Goal: Information Seeking & Learning: Learn about a topic

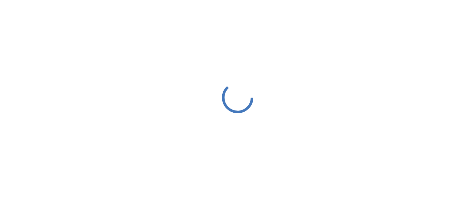
click at [216, 70] on div at bounding box center [237, 97] width 475 height 195
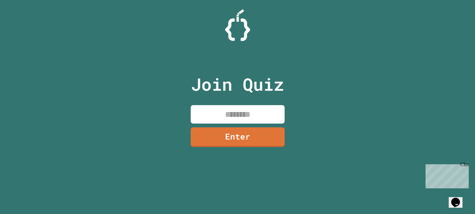
click at [224, 115] on input at bounding box center [238, 114] width 94 height 18
type input "********"
click at [229, 141] on link "Enter" at bounding box center [237, 136] width 93 height 21
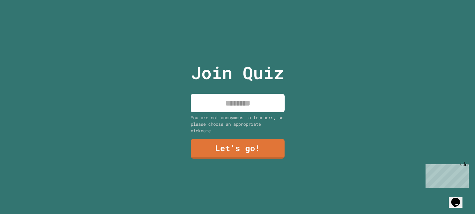
click at [235, 102] on input at bounding box center [238, 103] width 94 height 18
type input "****"
click at [238, 150] on link "Let's go!" at bounding box center [237, 148] width 91 height 21
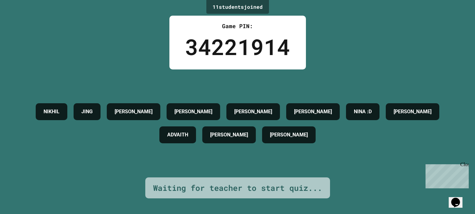
click at [463, 165] on div "Close" at bounding box center [464, 166] width 8 height 8
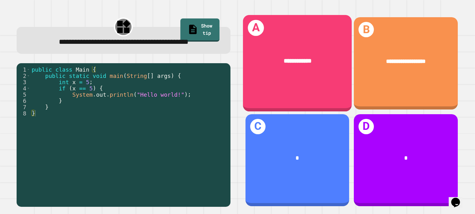
click at [315, 62] on div "**********" at bounding box center [297, 61] width 85 height 9
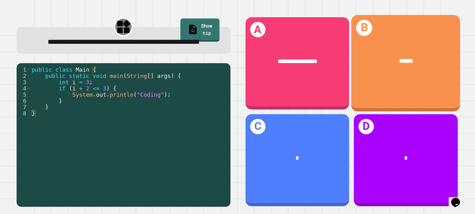
click at [427, 71] on div "******" at bounding box center [405, 62] width 109 height 34
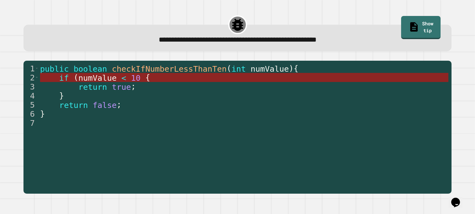
click at [100, 80] on span "numValue" at bounding box center [98, 77] width 38 height 9
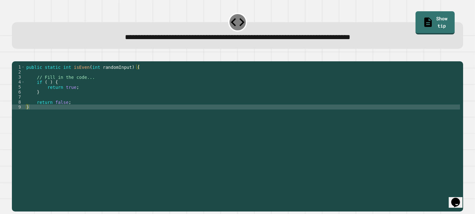
click at [70, 87] on div "public static int isEven ( int randomInput ) { // Fill in the code... if ( ) { …" at bounding box center [242, 134] width 435 height 140
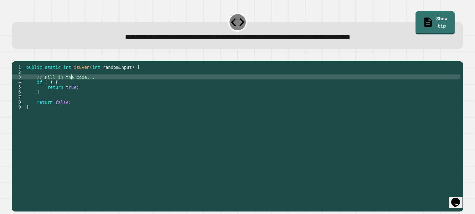
click at [49, 91] on div "public static int isEven ( int randomInput ) { // Fill in the code... if ( ) { …" at bounding box center [242, 134] width 435 height 140
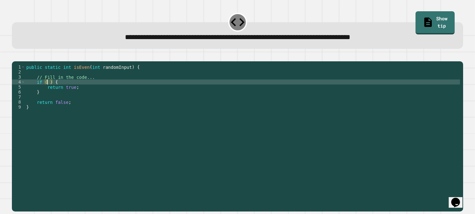
click at [443, 36] on div "**********" at bounding box center [238, 37] width 432 height 11
click at [423, 23] on link "Show tip" at bounding box center [435, 22] width 38 height 24
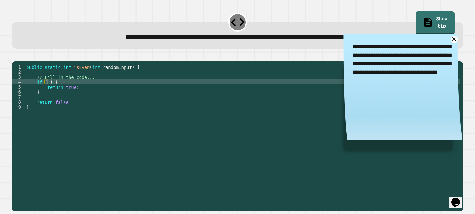
click at [453, 44] on textarea "**********" at bounding box center [402, 64] width 119 height 60
click at [454, 37] on icon at bounding box center [454, 39] width 8 height 8
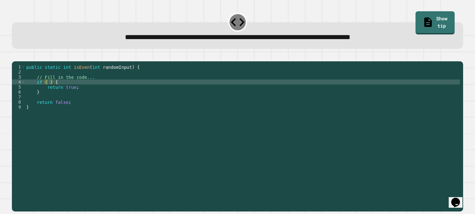
click at [46, 90] on div "public static int isEven ( int randomInput ) { // Fill in the code... if ( ) { …" at bounding box center [242, 134] width 435 height 140
click at [437, 19] on link "Show tip" at bounding box center [435, 22] width 40 height 24
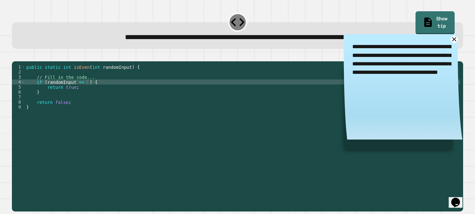
click at [87, 90] on div "public static int isEven ( int randomInput ) { // Fill in the code... if ( rand…" at bounding box center [242, 134] width 435 height 140
click at [15, 56] on icon "button" at bounding box center [15, 56] width 0 height 0
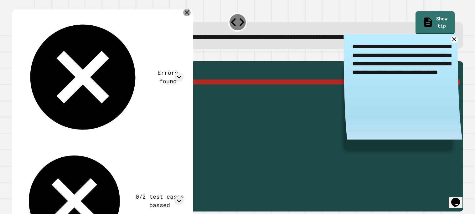
click at [189, 11] on icon at bounding box center [187, 13] width 8 height 8
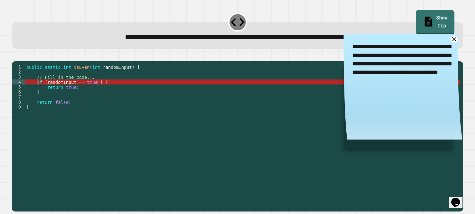
click at [443, 14] on link "Show tip" at bounding box center [435, 22] width 39 height 24
click at [305, 48] on div "**********" at bounding box center [237, 35] width 451 height 27
click at [450, 42] on textarea "**********" at bounding box center [402, 64] width 119 height 60
click at [454, 41] on icon at bounding box center [454, 39] width 8 height 8
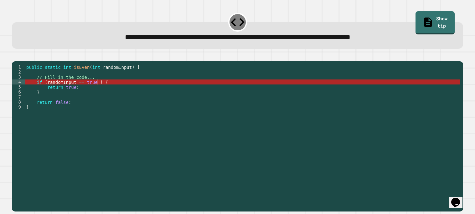
click at [69, 92] on div "public static int isEven ( int randomInput ) { // Fill in the code... if ( rand…" at bounding box center [242, 134] width 435 height 140
click at [79, 91] on div "public static int isEven ( int randomInput ) { // Fill in the code... if ( rand…" at bounding box center [242, 134] width 435 height 140
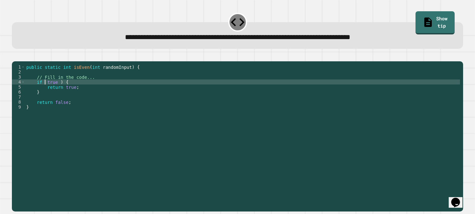
scroll to position [0, 1]
click at [15, 56] on button "button" at bounding box center [15, 56] width 0 height 0
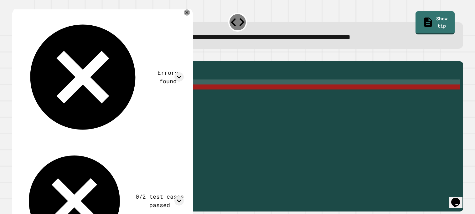
click at [58, 90] on div "public static int isEven ( int randomInput ) { // Fill in the code... if ( true…" at bounding box center [242, 134] width 435 height 140
click at [57, 90] on div "public static int isEven ( int randomInput ) { // Fill in the code... if ( true…" at bounding box center [242, 134] width 435 height 140
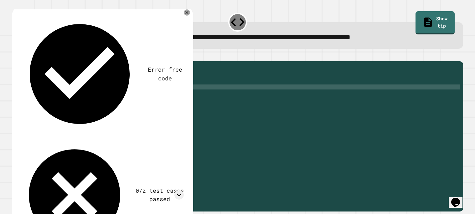
scroll to position [0, 1]
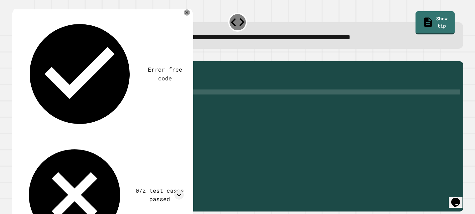
type textarea "*"
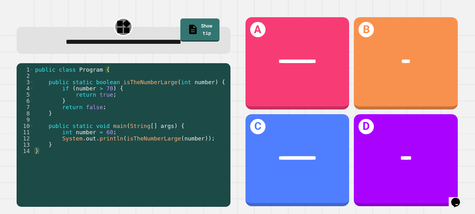
click at [70, 88] on div "public class Program { public static boolean isTheNumberLarge ( int number ) { …" at bounding box center [130, 138] width 193 height 144
click at [104, 88] on div "public class Program { public static boolean isTheNumberLarge ( int number ) { …" at bounding box center [130, 138] width 193 height 144
click at [114, 91] on div "public class Program { public static boolean isTheNumberLarge ( int number ) { …" at bounding box center [130, 138] width 193 height 144
click at [82, 97] on div "public class Program { public static boolean isTheNumberLarge ( int number ) { …" at bounding box center [130, 138] width 193 height 144
click at [123, 94] on div "public class Program { public static boolean isTheNumberLarge ( int number ) { …" at bounding box center [130, 138] width 193 height 144
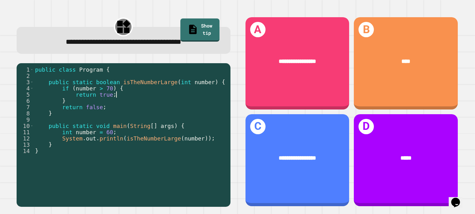
click at [45, 102] on div "public class Program { public static boolean isTheNumberLarge ( int number ) { …" at bounding box center [130, 138] width 193 height 144
click at [110, 111] on div "public class Program { public static boolean isTheNumberLarge ( int number ) { …" at bounding box center [130, 138] width 193 height 144
click at [64, 127] on div "public class Program { public static boolean isTheNumberLarge ( int number ) { …" at bounding box center [130, 138] width 193 height 144
click at [73, 137] on div "public class Program { public static boolean isTheNumberLarge ( int number ) { …" at bounding box center [130, 138] width 193 height 144
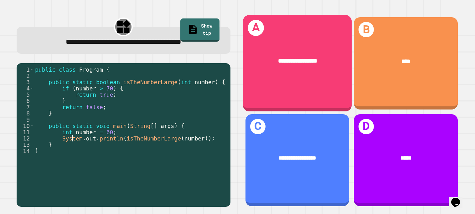
click at [319, 37] on div "**********" at bounding box center [297, 63] width 109 height 97
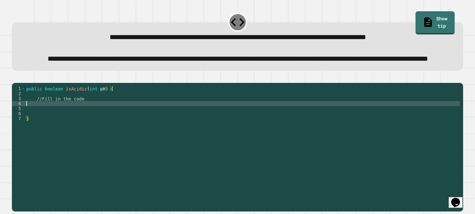
click at [41, 123] on div "public boolean isAcidic ( int pH ) { //Fill in the code }" at bounding box center [242, 138] width 435 height 105
type textarea "**********"
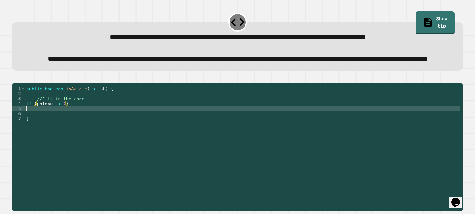
scroll to position [0, 0]
type textarea "*"
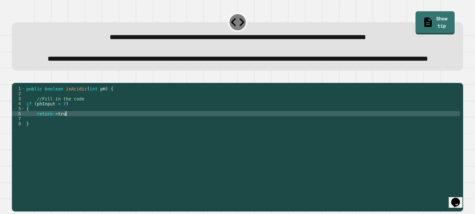
scroll to position [0, 3]
type textarea "**********"
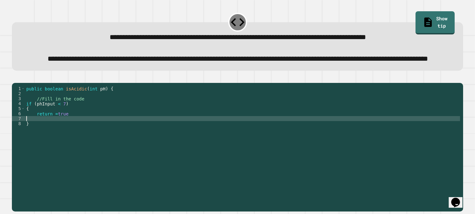
type textarea "*"
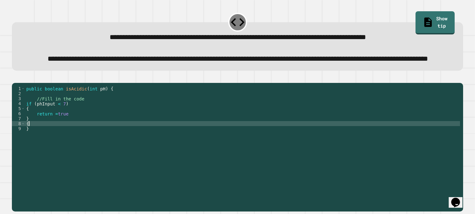
type textarea "*"
type textarea "**********"
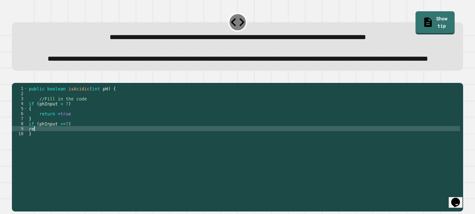
type textarea "*"
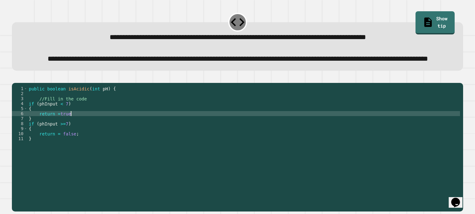
scroll to position [0, 3]
click at [15, 78] on button "button" at bounding box center [15, 78] width 0 height 0
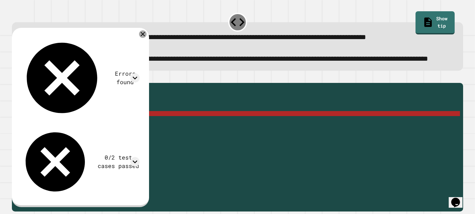
click at [147, 38] on icon at bounding box center [143, 34] width 8 height 8
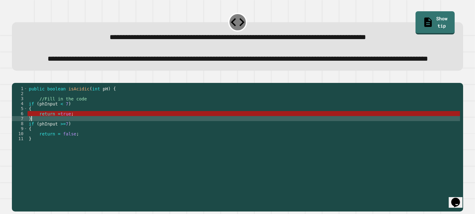
click at [82, 140] on div "public boolean isAcidic ( int pH ) { //Fill in the code if ( phInput < 7 ) { re…" at bounding box center [244, 138] width 432 height 105
click at [65, 124] on div "public boolean isAcidic ( int pH ) { //Fill in the code if ( phInput < 7 ) { re…" at bounding box center [244, 138] width 432 height 105
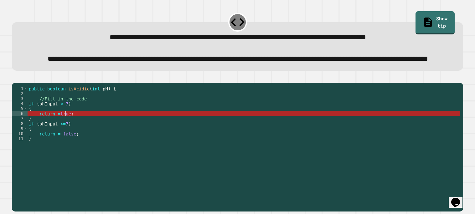
click at [64, 136] on div "public boolean isAcidic ( int pH ) { //Fill in the code if ( phInput < 7 ) { re…" at bounding box center [244, 138] width 432 height 105
click at [65, 144] on div "public boolean isAcidic ( int pH ) { //Fill in the code if ( phInput < 7 ) { re…" at bounding box center [244, 138] width 432 height 105
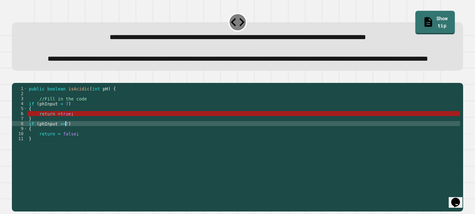
click at [422, 17] on icon at bounding box center [427, 22] width 11 height 12
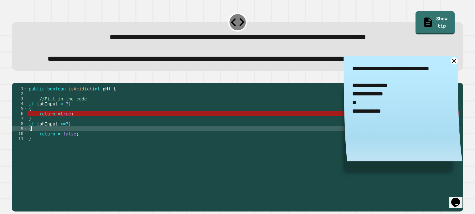
click at [69, 147] on div "public boolean isAcidic ( int pH ) { //Fill in the code if ( phInput < 7 ) { re…" at bounding box center [244, 138] width 432 height 105
click at [66, 145] on div "public boolean isAcidic ( int pH ) { //Fill in the code if ( phInput < 7 ) { re…" at bounding box center [244, 138] width 432 height 105
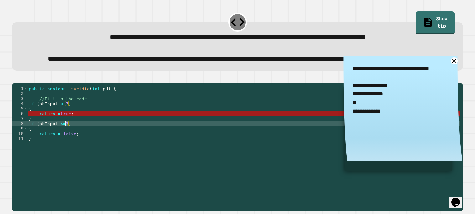
click at [66, 145] on div "public boolean isAcidic ( int pH ) { //Fill in the code if ( phInput < 7 ) { re…" at bounding box center [244, 138] width 432 height 105
click at [66, 145] on div "public boolean isAcidic ( int pH ) { //Fill in the code if ( phInput < 7 ) { re…" at bounding box center [244, 133] width 432 height 95
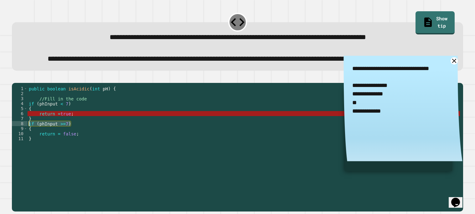
drag, startPoint x: 80, startPoint y: 144, endPoint x: 16, endPoint y: 144, distance: 63.9
click at [16, 144] on div "**********" at bounding box center [236, 133] width 448 height 95
type textarea "**********"
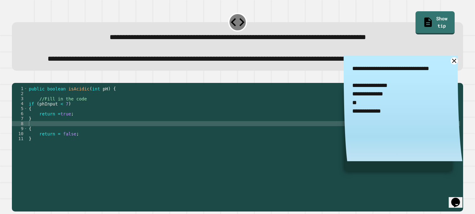
click at [15, 78] on icon "button" at bounding box center [15, 78] width 0 height 0
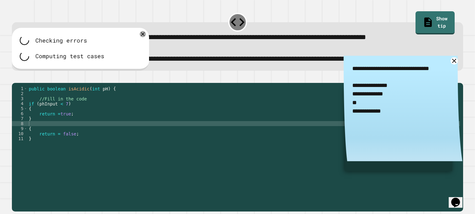
click at [85, 155] on div "public boolean isAcidic ( int pH ) { //Fill in the code if ( phInput < 7 ) { re…" at bounding box center [244, 138] width 432 height 105
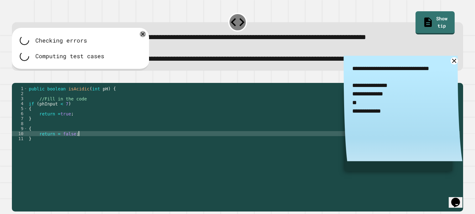
type textarea "**********"
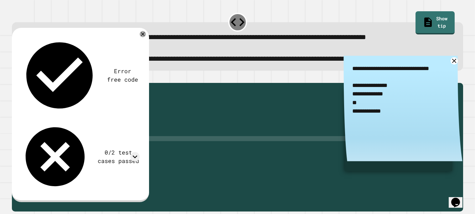
type textarea "*"
click at [21, 84] on icon "button" at bounding box center [19, 82] width 3 height 4
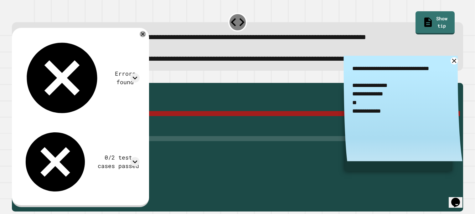
click at [68, 136] on div "public boolean isAcidic ( int pH ) { //Fill in the code if ( phInput < 7 ) { re…" at bounding box center [244, 138] width 432 height 105
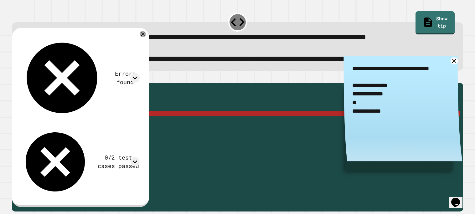
click at [60, 136] on div "public boolean isAcidic ( int pH ) { //Fill in the code if ( phInput < 7 ) { re…" at bounding box center [244, 138] width 432 height 105
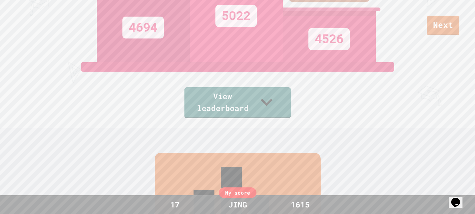
scroll to position [87, 0]
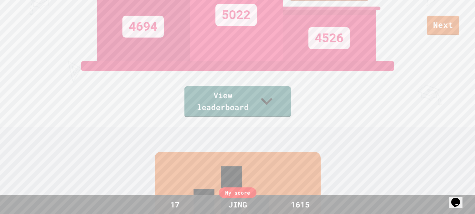
click at [245, 95] on div "View leaderboard" at bounding box center [237, 89] width 106 height 56
click at [247, 100] on link "View leaderboard" at bounding box center [237, 101] width 100 height 33
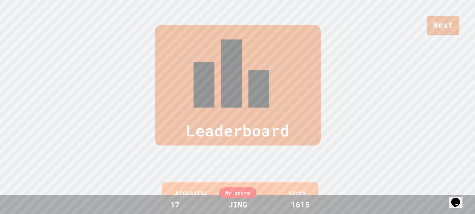
scroll to position [258, 0]
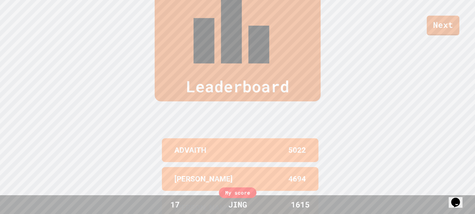
click at [230, 190] on div "My score" at bounding box center [238, 193] width 38 height 11
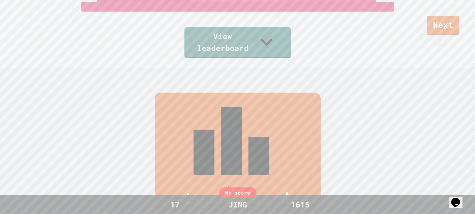
scroll to position [145, 0]
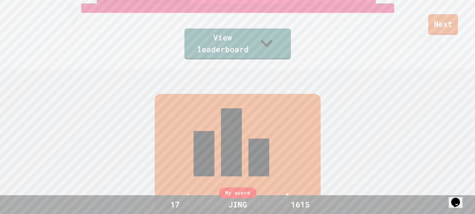
click at [438, 28] on link "Next" at bounding box center [443, 24] width 30 height 21
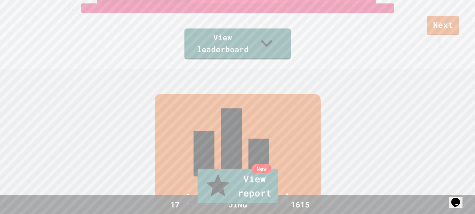
click at [228, 195] on link "New View report" at bounding box center [238, 186] width 78 height 38
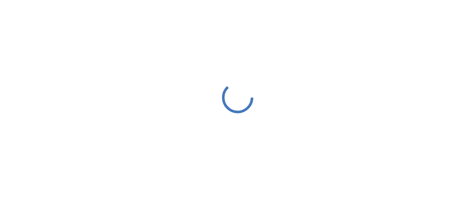
click at [228, 195] on div "We are currently performing maintenance. Some features may be temporarily unava…" at bounding box center [237, 107] width 475 height 214
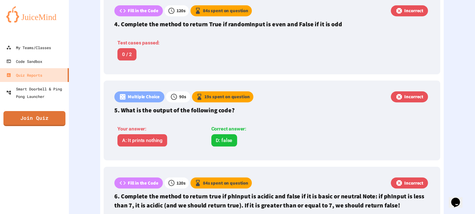
scroll to position [481, 0]
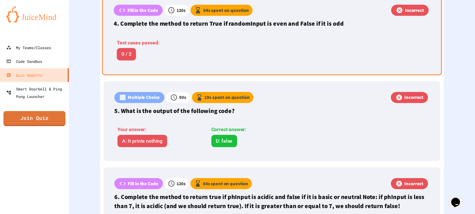
click at [295, 37] on div "Test cases passed: 0 / 2" at bounding box center [209, 48] width 190 height 31
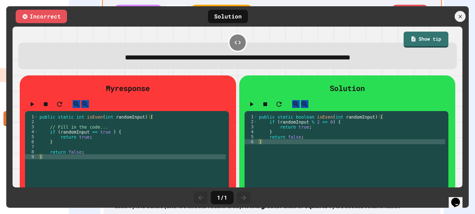
scroll to position [17, 0]
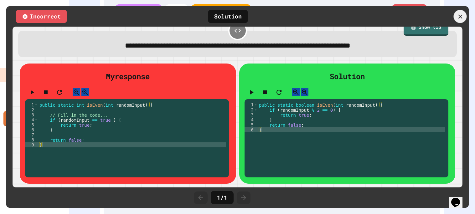
click at [460, 15] on icon at bounding box center [460, 16] width 7 height 7
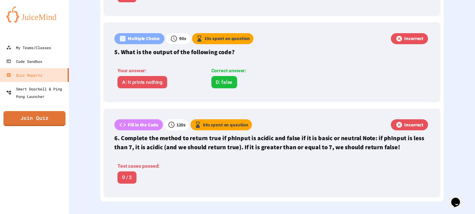
scroll to position [533, 0]
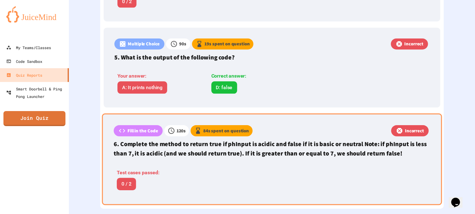
click at [320, 163] on div "Fill in the Code 120 s 84 s spent on question Incorrect 6. Complete the method …" at bounding box center [272, 159] width 340 height 92
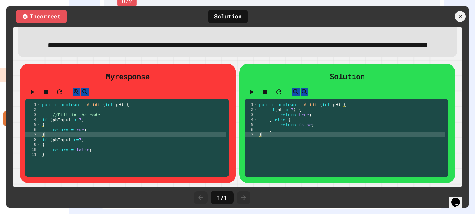
scroll to position [51, 0]
click at [458, 17] on icon at bounding box center [460, 16] width 7 height 7
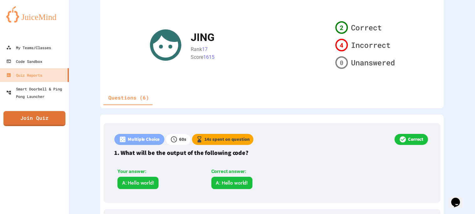
scroll to position [0, 0]
